Goal: Check status: Check status

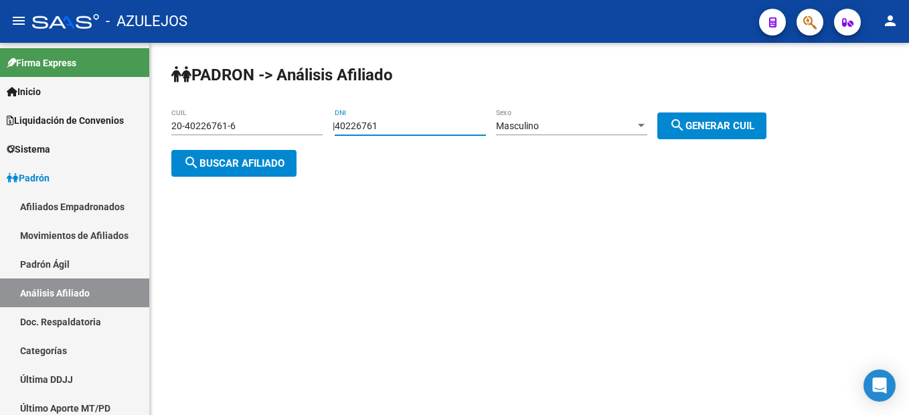
click at [297, 101] on div "PADRON -> Análisis Afiliado 20-40226761-6 CUIL | 40226761 DNI Masculino Sexo se…" at bounding box center [529, 131] width 759 height 177
drag, startPoint x: 695, startPoint y: 126, endPoint x: 645, endPoint y: 143, distance: 52.1
click at [645, 131] on div "| 40226761 DNI Masculino Sexo search Generar CUIL" at bounding box center [555, 125] width 444 height 11
click at [613, 114] on div "Masculino Sexo" at bounding box center [571, 121] width 151 height 27
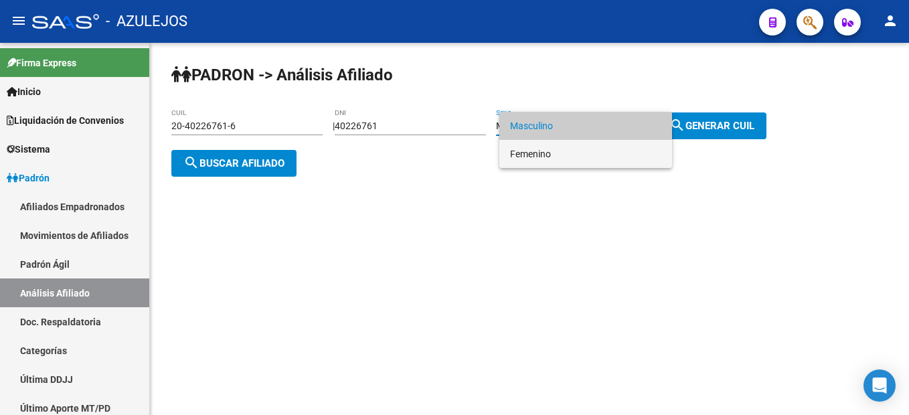
click at [573, 143] on span "Femenino" at bounding box center [585, 154] width 151 height 28
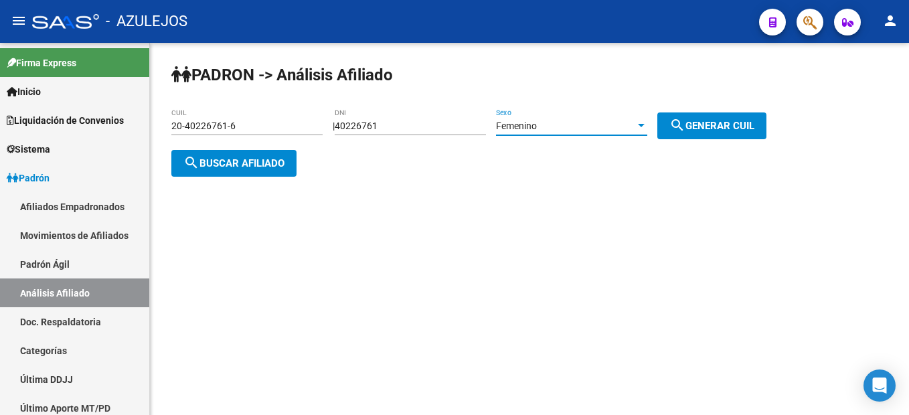
click at [711, 118] on button "search Generar CUIL" at bounding box center [711, 125] width 109 height 27
type input "27-40226761-0"
click at [268, 167] on span "search Buscar afiliado" at bounding box center [233, 163] width 101 height 12
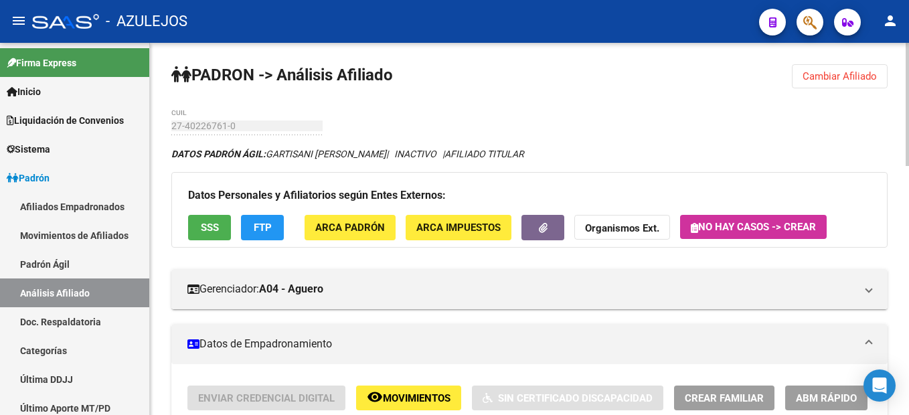
click at [217, 242] on div "Datos Personales y Afiliatorios según Entes Externos: SSS FTP ARCA Padrón ARCA …" at bounding box center [529, 209] width 716 height 75
click at [213, 234] on button "SSS" at bounding box center [209, 227] width 43 height 25
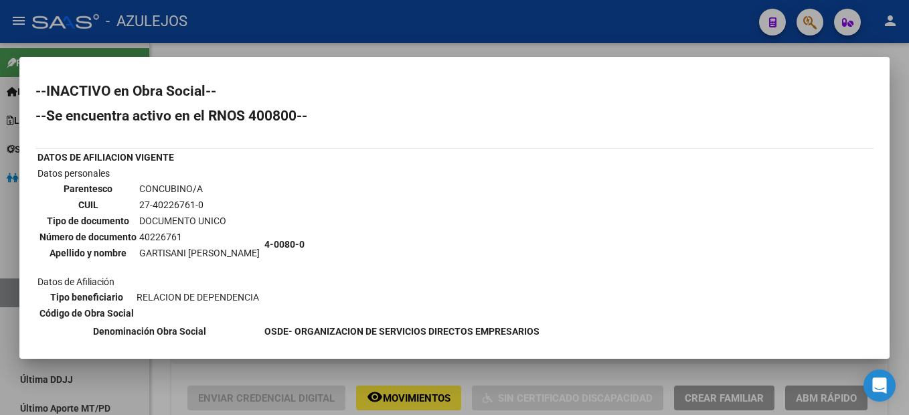
click at [866, 54] on div at bounding box center [454, 207] width 909 height 415
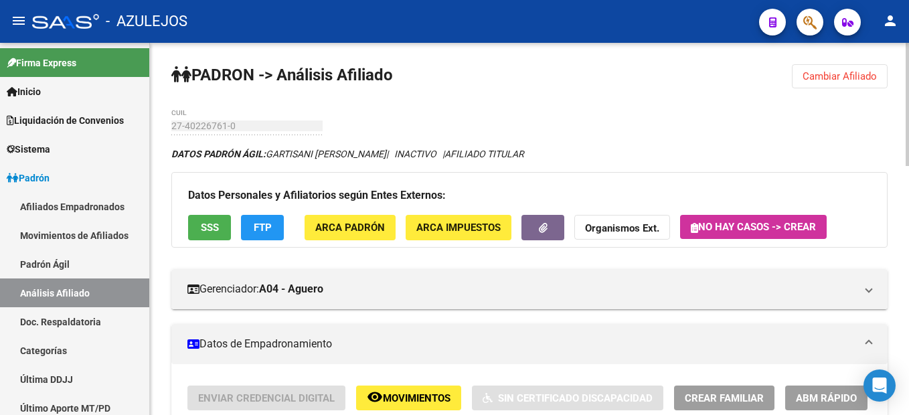
click at [816, 74] on span "Cambiar Afiliado" at bounding box center [839, 76] width 74 height 12
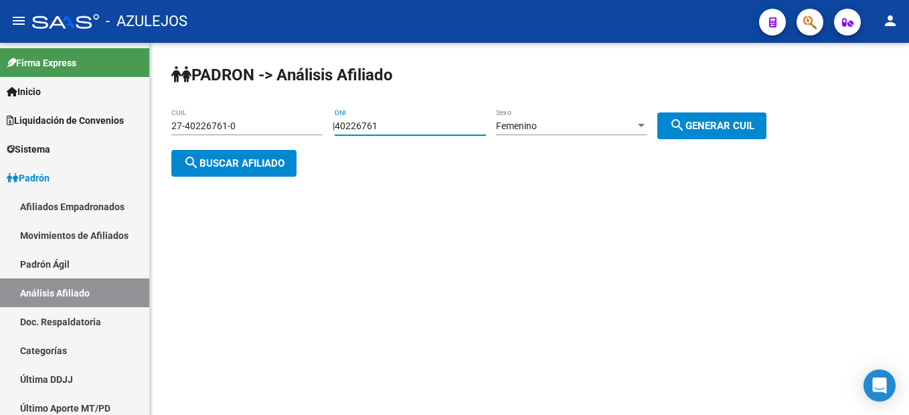
drag, startPoint x: 440, startPoint y: 131, endPoint x: 233, endPoint y: 120, distance: 207.0
click at [233, 120] on app-analisis-afiliado "PADRON -> Análisis Afiliado 27-40226761-0 CUIL | 40226761 DNI Femenino Sexo sea…" at bounding box center [473, 144] width 605 height 48
type input "27302221"
click at [574, 131] on div "Femenino" at bounding box center [565, 125] width 139 height 11
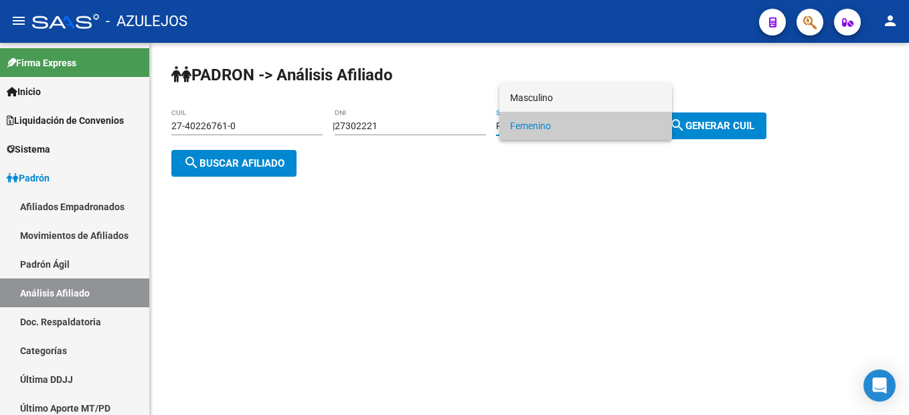
click at [561, 91] on span "Masculino" at bounding box center [585, 98] width 151 height 28
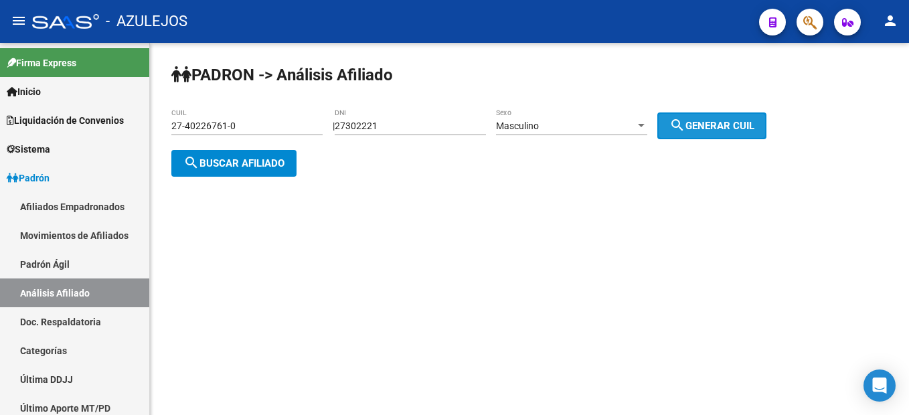
click at [717, 115] on button "search Generar CUIL" at bounding box center [711, 125] width 109 height 27
type input "20-27302221-0"
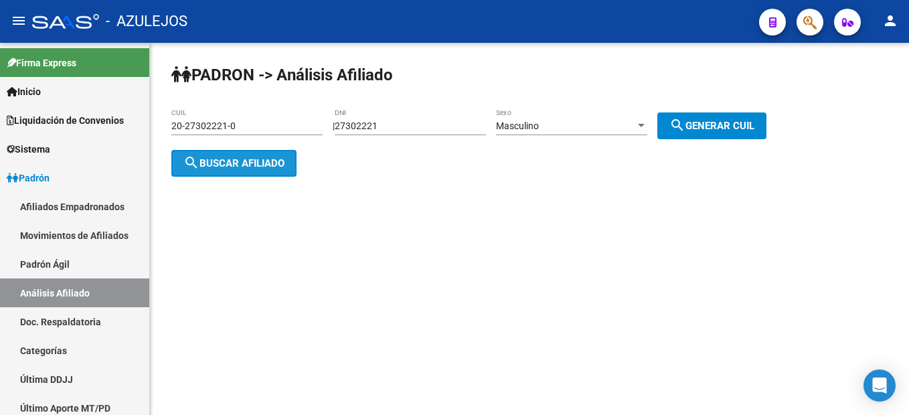
click at [201, 154] on button "search Buscar afiliado" at bounding box center [233, 163] width 125 height 27
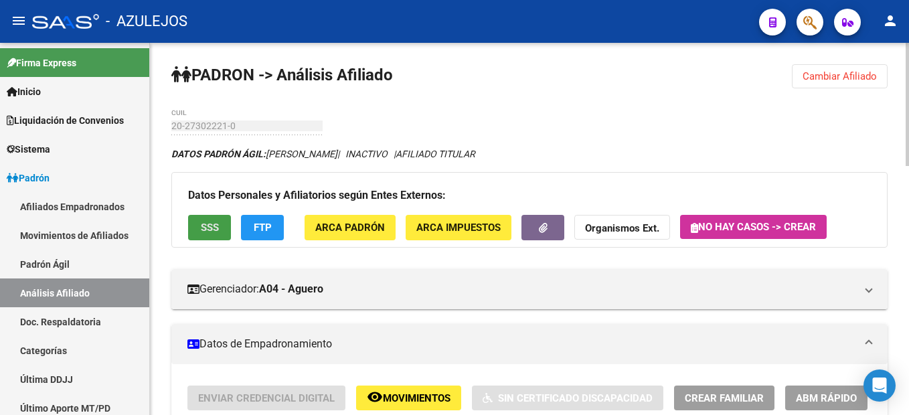
click at [223, 230] on button "SSS" at bounding box center [209, 227] width 43 height 25
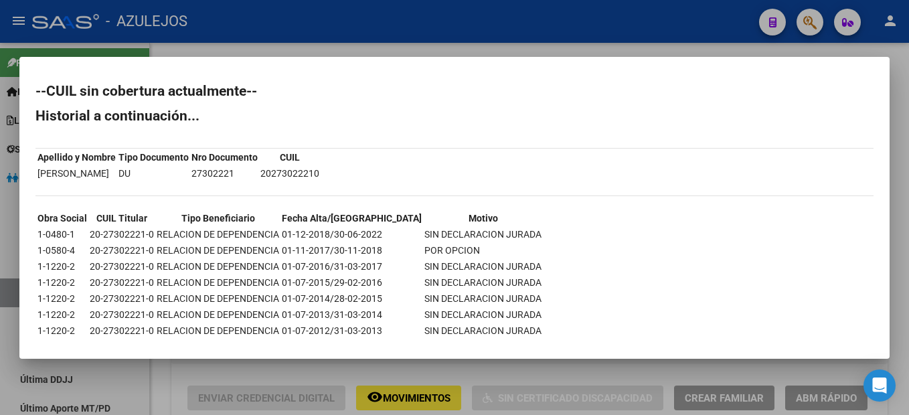
click at [427, 59] on mat-dialog-container "--CUIL sin cobertura actualmente-- Historial a continuación... Apellido y Nombr…" at bounding box center [454, 208] width 870 height 302
click at [449, 48] on div at bounding box center [454, 207] width 909 height 415
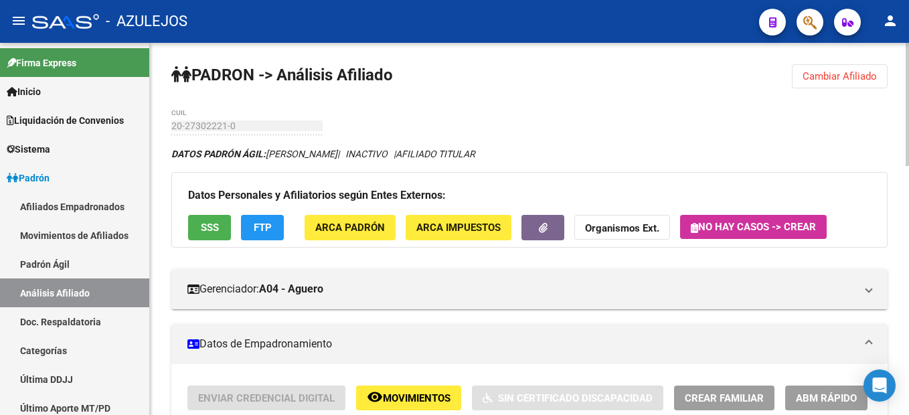
click at [865, 67] on button "Cambiar Afiliado" at bounding box center [840, 76] width 96 height 24
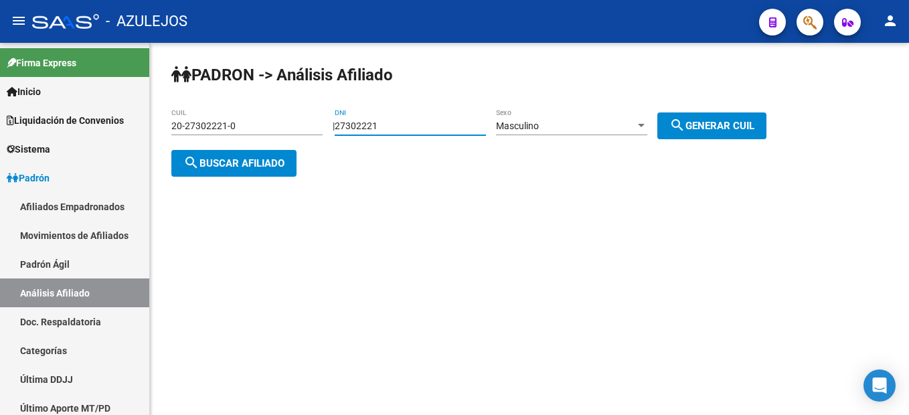
drag, startPoint x: 415, startPoint y: 124, endPoint x: 220, endPoint y: 117, distance: 194.8
click at [220, 120] on app-analisis-afiliado "PADRON -> Análisis Afiliado 20-27302221-0 CUIL | 27302221 DNI Masculino Sexo se…" at bounding box center [473, 144] width 605 height 48
type input "31245275"
click at [503, 117] on div "PADRON -> Análisis Afiliado 20-27302221-0 CUIL | 31245275 DNI Masculino Sexo se…" at bounding box center [529, 131] width 759 height 177
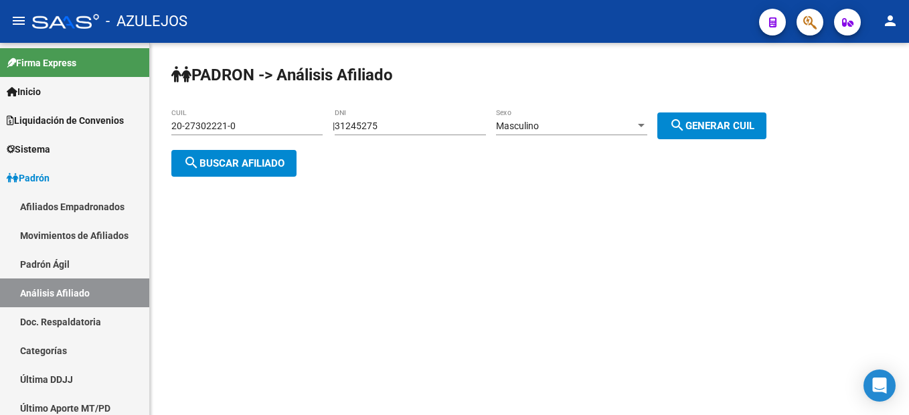
click at [716, 113] on button "search Generar CUIL" at bounding box center [711, 125] width 109 height 27
type input "20-31245275-9"
click at [230, 167] on span "search Buscar afiliado" at bounding box center [233, 163] width 101 height 12
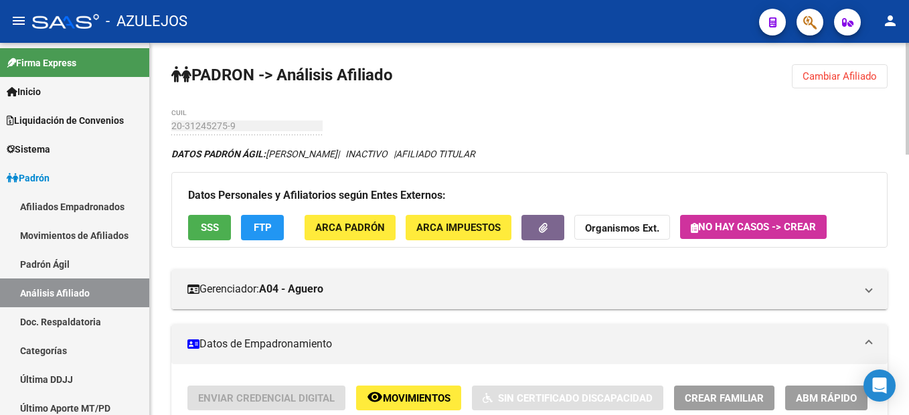
click at [842, 83] on button "Cambiar Afiliado" at bounding box center [840, 76] width 96 height 24
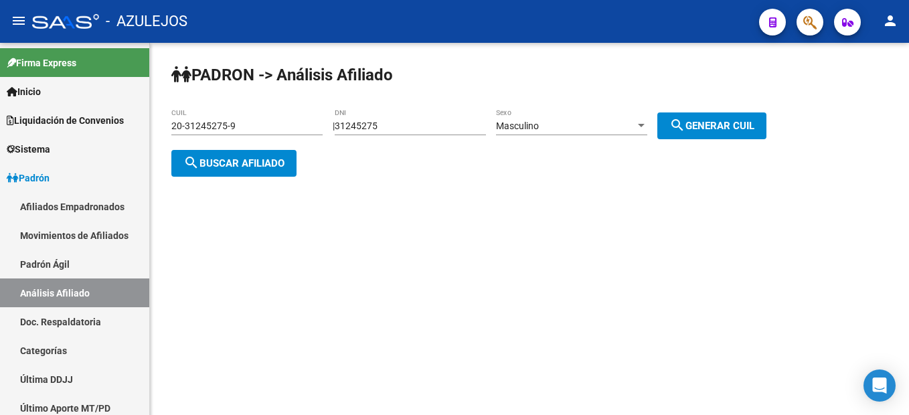
drag, startPoint x: 438, startPoint y: 135, endPoint x: 377, endPoint y: 117, distance: 63.5
click at [377, 117] on div "31245275 DNI" at bounding box center [410, 127] width 151 height 38
drag, startPoint x: 377, startPoint y: 117, endPoint x: 387, endPoint y: 121, distance: 10.2
click at [387, 121] on input "31245275" at bounding box center [410, 125] width 151 height 11
click at [395, 123] on input "31245275" at bounding box center [410, 125] width 151 height 11
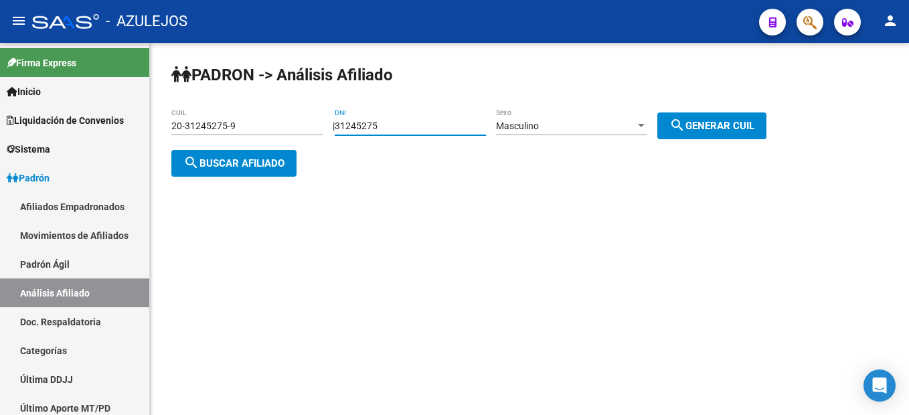
click at [395, 123] on input "31245275" at bounding box center [410, 125] width 151 height 11
type input "32858301"
click at [703, 124] on span "search Generar CUIL" at bounding box center [711, 126] width 85 height 12
type input "20-32858301-2"
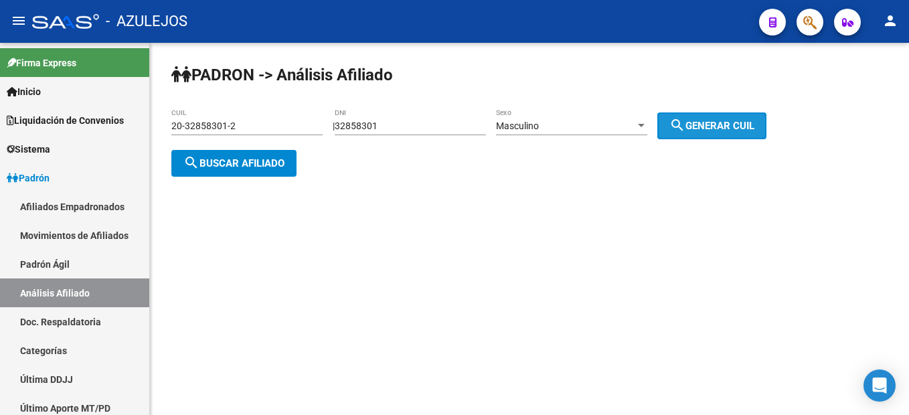
click at [703, 124] on span "search Generar CUIL" at bounding box center [711, 126] width 85 height 12
click at [304, 179] on div "PADRON -> Análisis Afiliado 20-32858301-2 CUIL | 32858301 DNI Masculino Sexo se…" at bounding box center [529, 131] width 759 height 177
click at [293, 168] on button "search Buscar afiliado" at bounding box center [233, 163] width 125 height 27
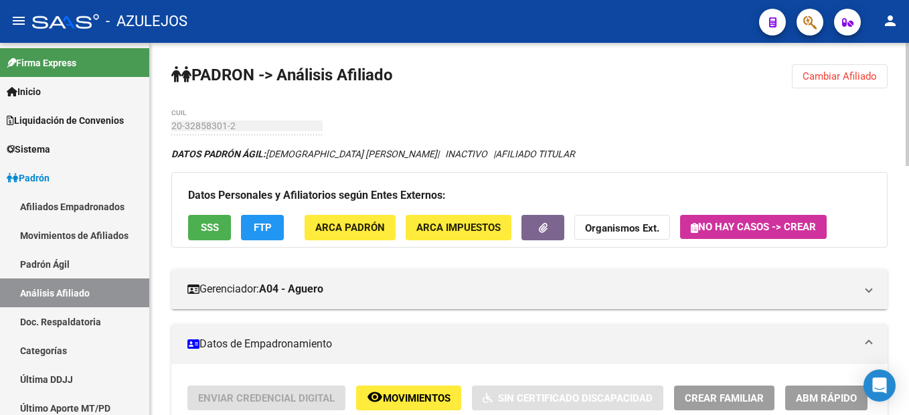
click at [210, 224] on span "SSS" at bounding box center [210, 228] width 18 height 12
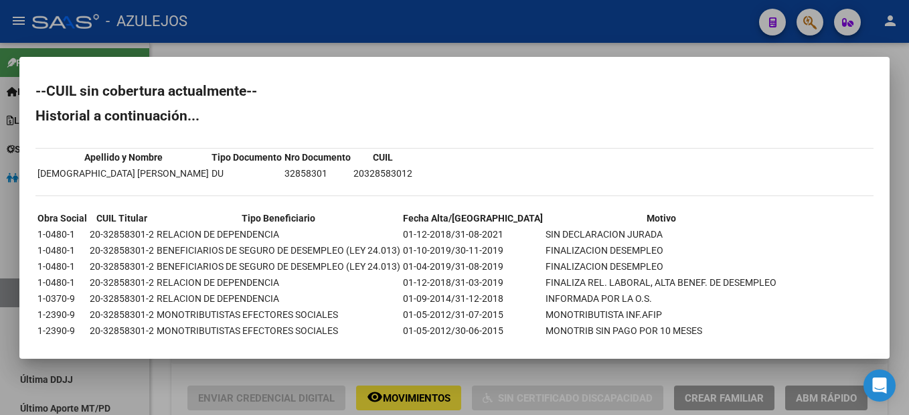
click at [430, 51] on div at bounding box center [454, 207] width 909 height 415
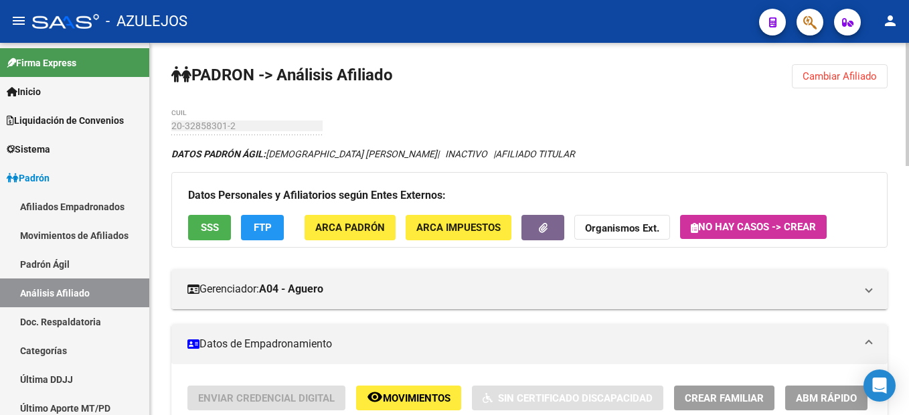
click at [836, 75] on span "Cambiar Afiliado" at bounding box center [839, 76] width 74 height 12
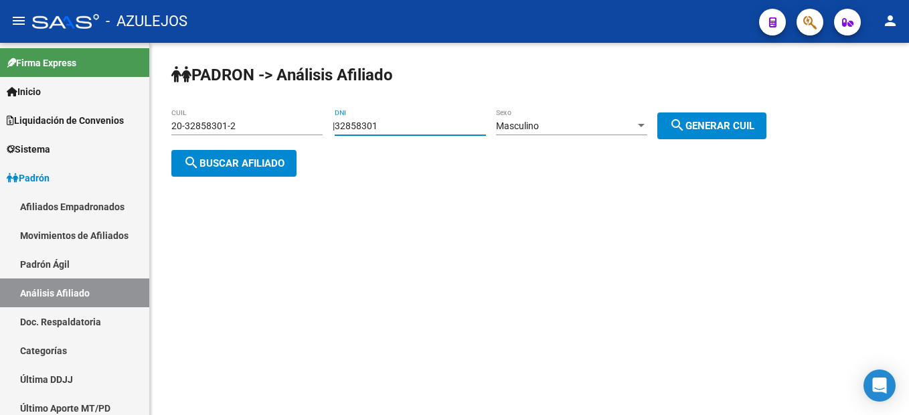
drag, startPoint x: 409, startPoint y: 124, endPoint x: 294, endPoint y: 101, distance: 118.1
click at [294, 101] on div "PADRON -> Análisis Afiliado 20-32858301-2 CUIL | 32858301 DNI Masculino Sexo se…" at bounding box center [529, 131] width 759 height 177
type input "35486742"
click at [707, 124] on span "search Generar CUIL" at bounding box center [711, 126] width 85 height 12
type input "20-35486742-8"
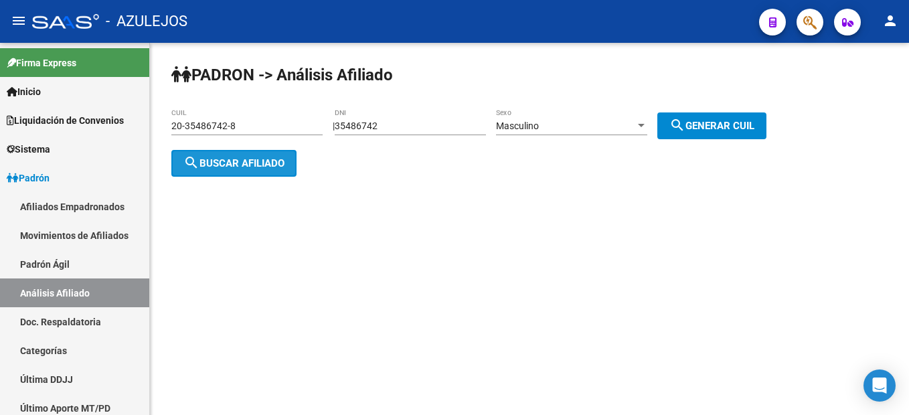
click at [198, 166] on mat-icon "search" at bounding box center [191, 163] width 16 height 16
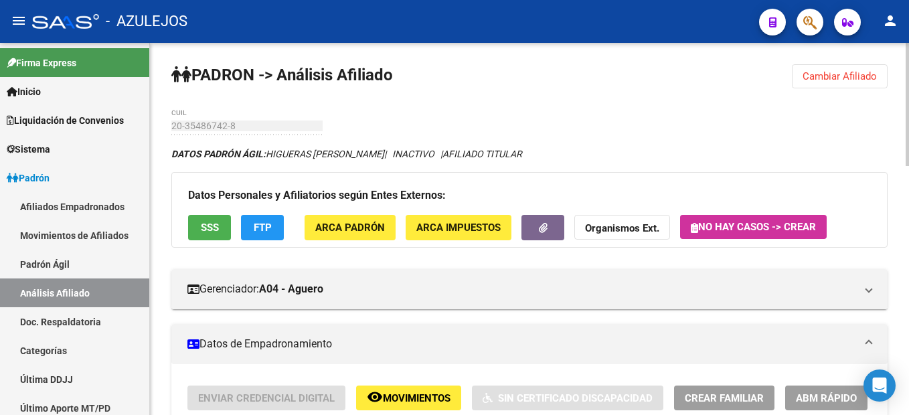
click at [839, 71] on span "Cambiar Afiliado" at bounding box center [839, 76] width 74 height 12
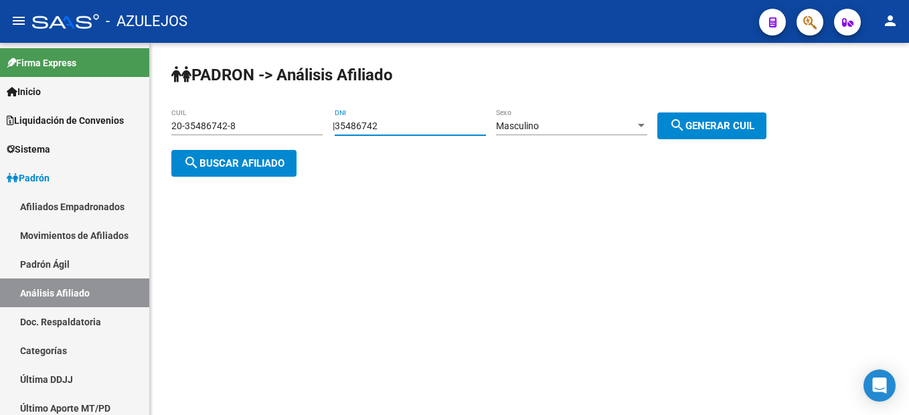
drag, startPoint x: 430, startPoint y: 127, endPoint x: 183, endPoint y: 98, distance: 248.6
click at [183, 98] on div "PADRON -> Análisis Afiliado 20-35486742-8 CUIL | 35486742 DNI Masculino Sexo se…" at bounding box center [529, 131] width 759 height 177
type input "94422758"
click at [710, 117] on button "search Generar CUIL" at bounding box center [711, 125] width 109 height 27
type input "20-94422758-0"
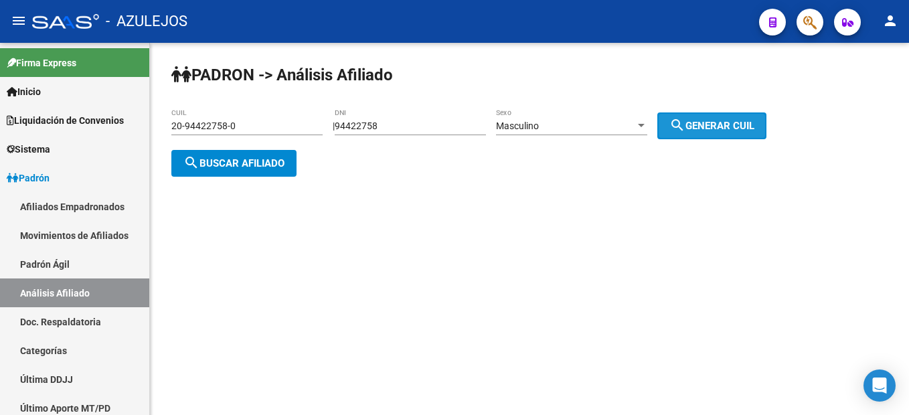
click at [710, 117] on button "search Generar CUIL" at bounding box center [711, 125] width 109 height 27
click at [185, 162] on mat-icon "search" at bounding box center [191, 163] width 16 height 16
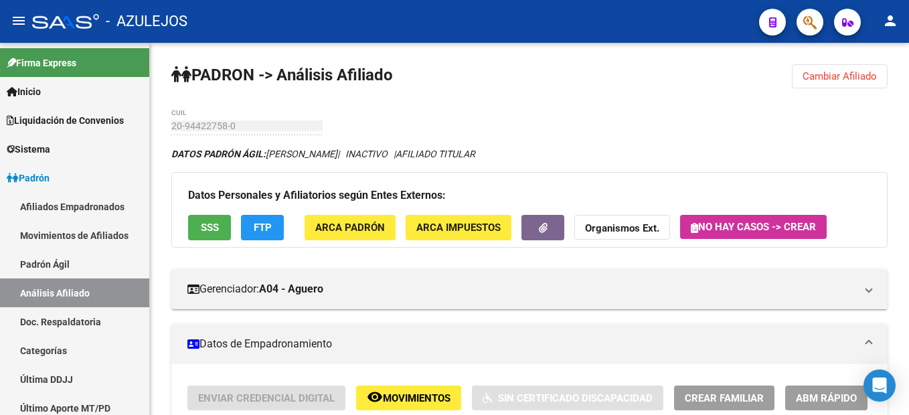
click at [848, 81] on span "Cambiar Afiliado" at bounding box center [839, 76] width 74 height 12
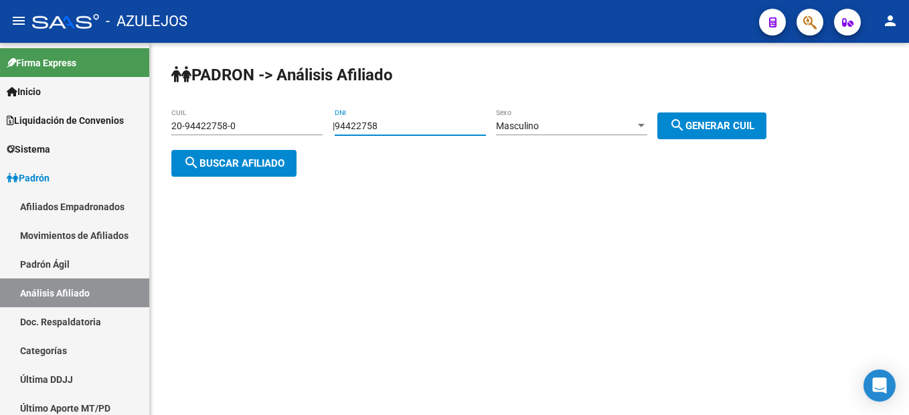
drag, startPoint x: 428, startPoint y: 130, endPoint x: 314, endPoint y: 106, distance: 116.3
click at [314, 106] on div "PADRON -> Análisis Afiliado 20-94422758-0 CUIL | 94422758 DNI Masculino Sexo se…" at bounding box center [529, 131] width 759 height 177
type input "40585760"
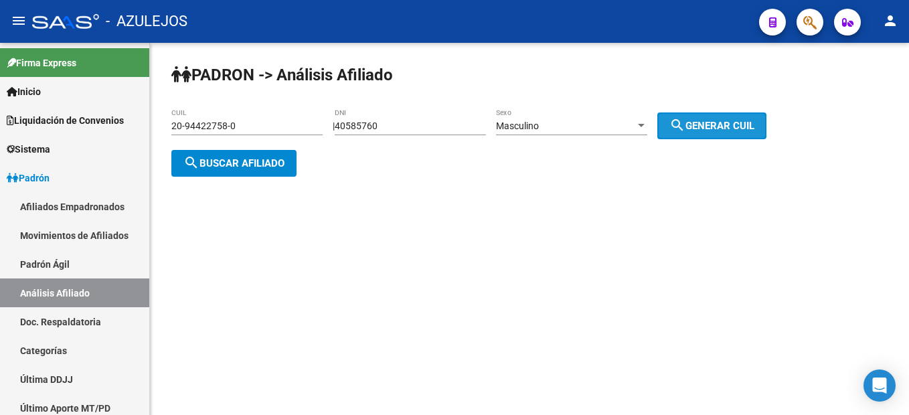
click at [701, 117] on button "search Generar CUIL" at bounding box center [711, 125] width 109 height 27
type input "20-40585760-0"
click at [230, 155] on button "search Buscar afiliado" at bounding box center [233, 163] width 125 height 27
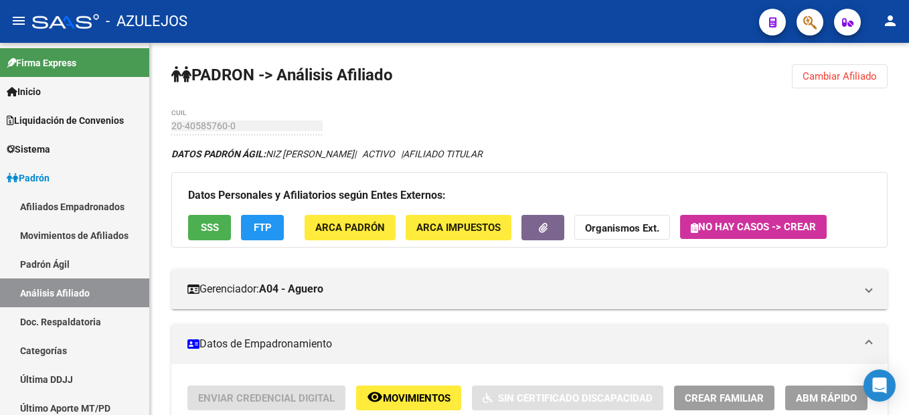
click at [852, 65] on button "Cambiar Afiliado" at bounding box center [840, 76] width 96 height 24
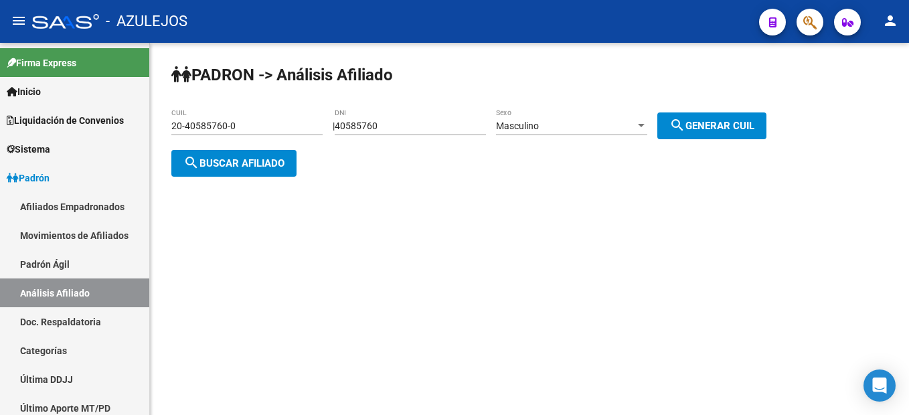
click at [852, 65] on div "PADRON -> Análisis Afiliado 20-40585760-0 CUIL | 40585760 DNI Masculino Sexo se…" at bounding box center [529, 131] width 759 height 177
click at [366, 127] on input "40585760" at bounding box center [410, 125] width 151 height 11
type input "37259485"
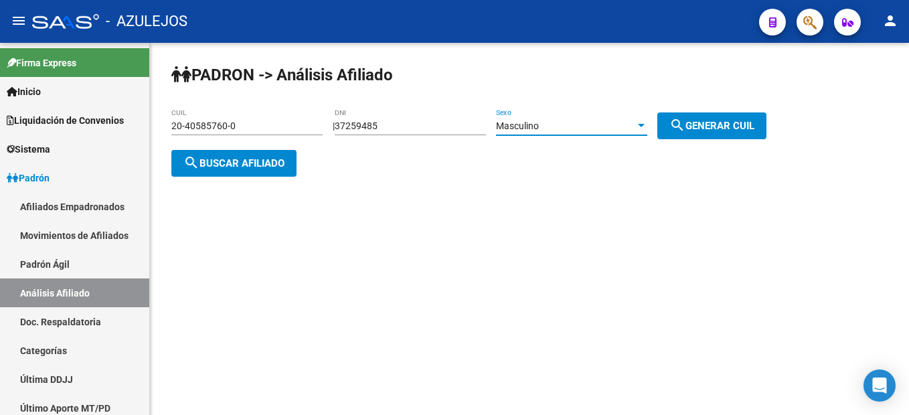
click at [539, 125] on span "Masculino" at bounding box center [517, 125] width 43 height 11
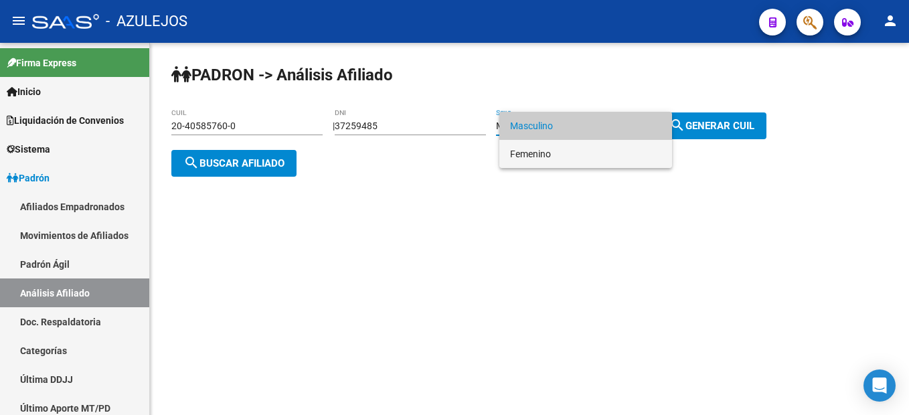
click at [581, 164] on span "Femenino" at bounding box center [585, 154] width 151 height 28
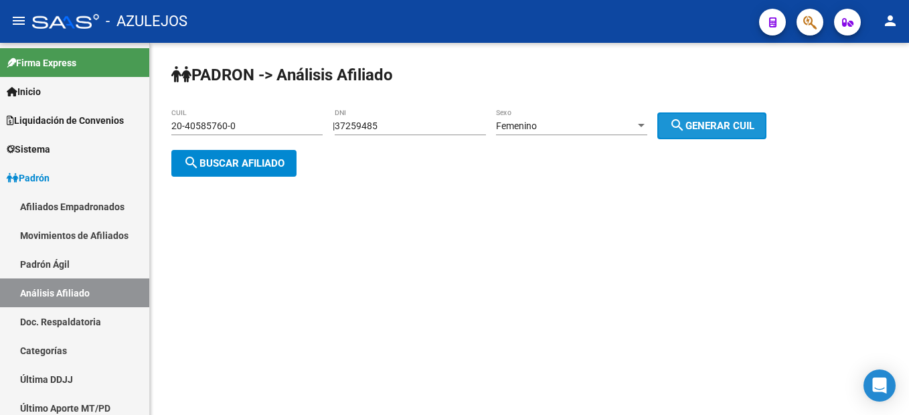
click at [733, 128] on span "search Generar CUIL" at bounding box center [711, 126] width 85 height 12
type input "27-37259485-9"
click at [209, 169] on button "search Buscar afiliado" at bounding box center [233, 163] width 125 height 27
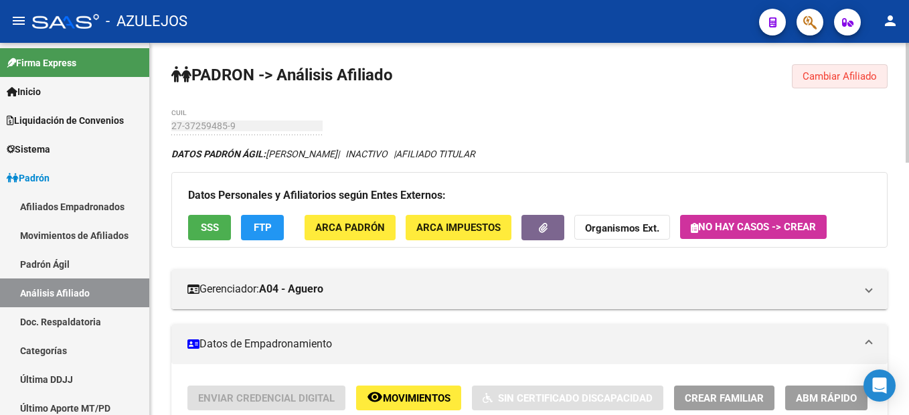
click at [830, 82] on span "Cambiar Afiliado" at bounding box center [839, 76] width 74 height 12
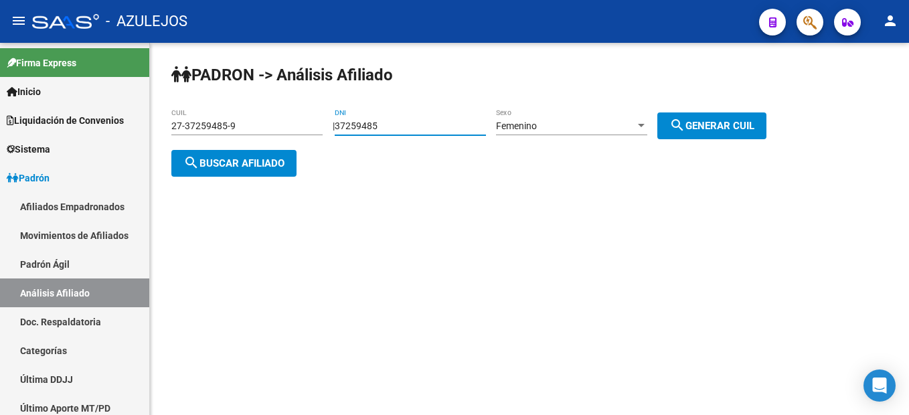
drag, startPoint x: 397, startPoint y: 126, endPoint x: 314, endPoint y: 109, distance: 84.6
click at [314, 120] on app-analisis-afiliado "PADRON -> Análisis Afiliado 27-37259485-9 CUIL | 37259485 DNI Femenino Sexo sea…" at bounding box center [473, 144] width 605 height 48
type input "38670256"
click at [537, 122] on span "Femenino" at bounding box center [516, 125] width 41 height 11
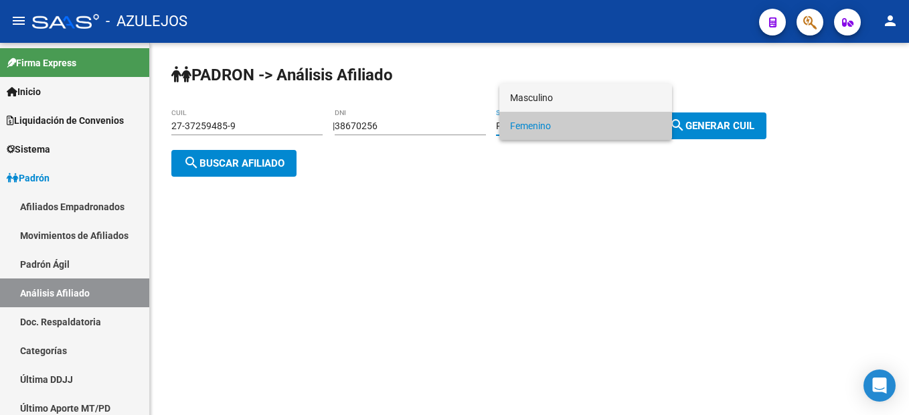
click at [554, 98] on span "Masculino" at bounding box center [585, 98] width 151 height 28
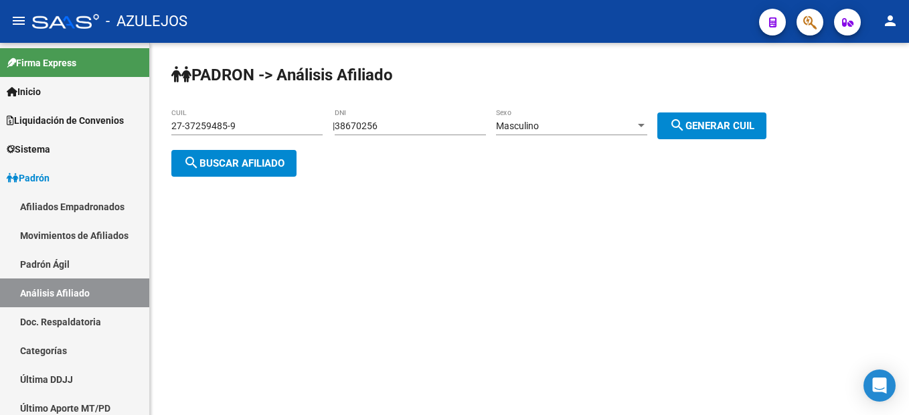
click at [729, 141] on div "PADRON -> Análisis Afiliado 27-37259485-9 CUIL | 38670256 DNI Masculino Sexo se…" at bounding box center [529, 131] width 759 height 177
click at [724, 122] on span "search Generar CUIL" at bounding box center [711, 126] width 85 height 12
type input "20-38670256-0"
click at [267, 173] on button "search Buscar afiliado" at bounding box center [233, 163] width 125 height 27
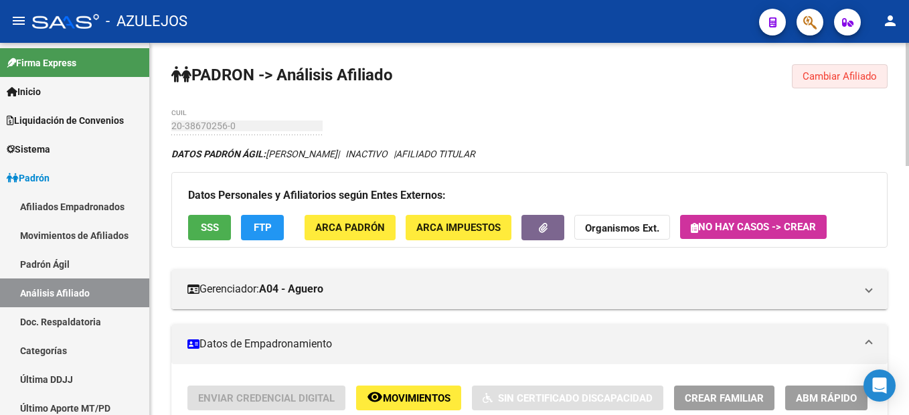
click at [849, 70] on button "Cambiar Afiliado" at bounding box center [840, 76] width 96 height 24
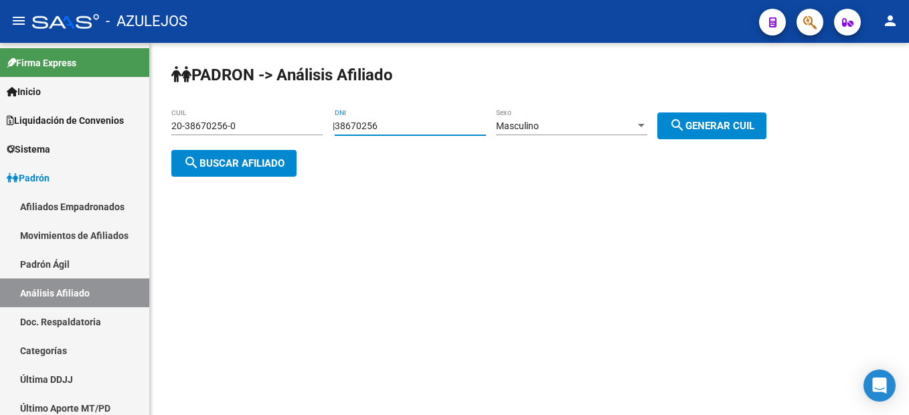
drag, startPoint x: 448, startPoint y: 130, endPoint x: 197, endPoint y: 128, distance: 250.9
click at [197, 128] on app-analisis-afiliado "PADRON -> Análisis Afiliado 20-38670256-0 CUIL | 38670256 DNI Masculino Sexo se…" at bounding box center [473, 144] width 605 height 48
type input "21895016"
click at [604, 117] on div "Masculino Sexo" at bounding box center [571, 121] width 151 height 27
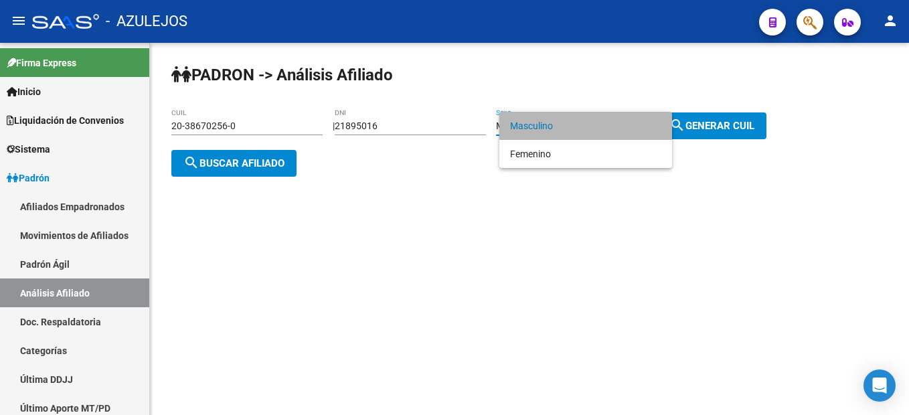
click at [604, 117] on span "Masculino" at bounding box center [585, 126] width 151 height 28
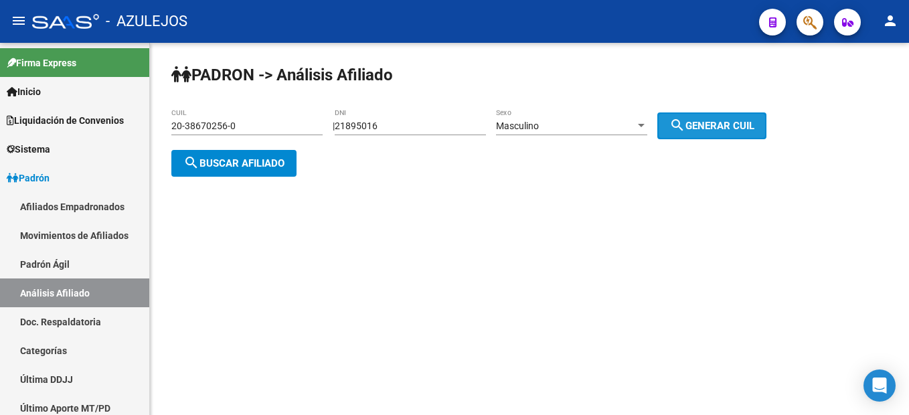
click at [766, 130] on button "search Generar CUIL" at bounding box center [711, 125] width 109 height 27
type input "20-21895016-8"
click at [244, 178] on div "PADRON -> Análisis Afiliado 20-21895016-8 CUIL | 21895016 DNI Masculino Sexo se…" at bounding box center [529, 131] width 759 height 177
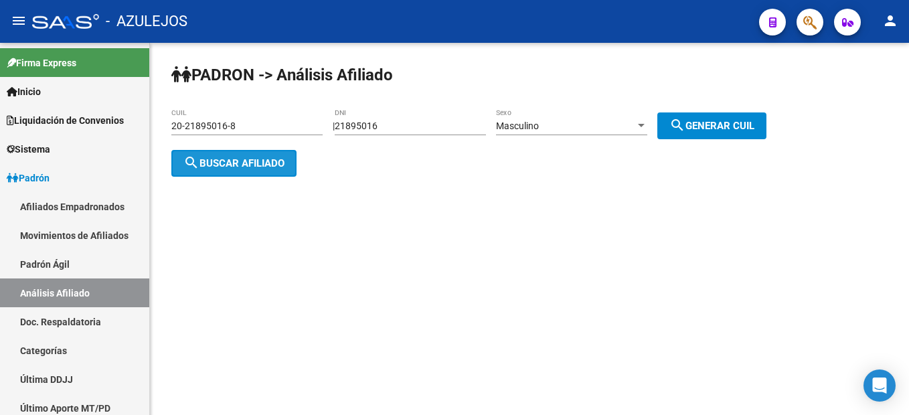
click at [248, 174] on button "search Buscar afiliado" at bounding box center [233, 163] width 125 height 27
